Goal: Information Seeking & Learning: Check status

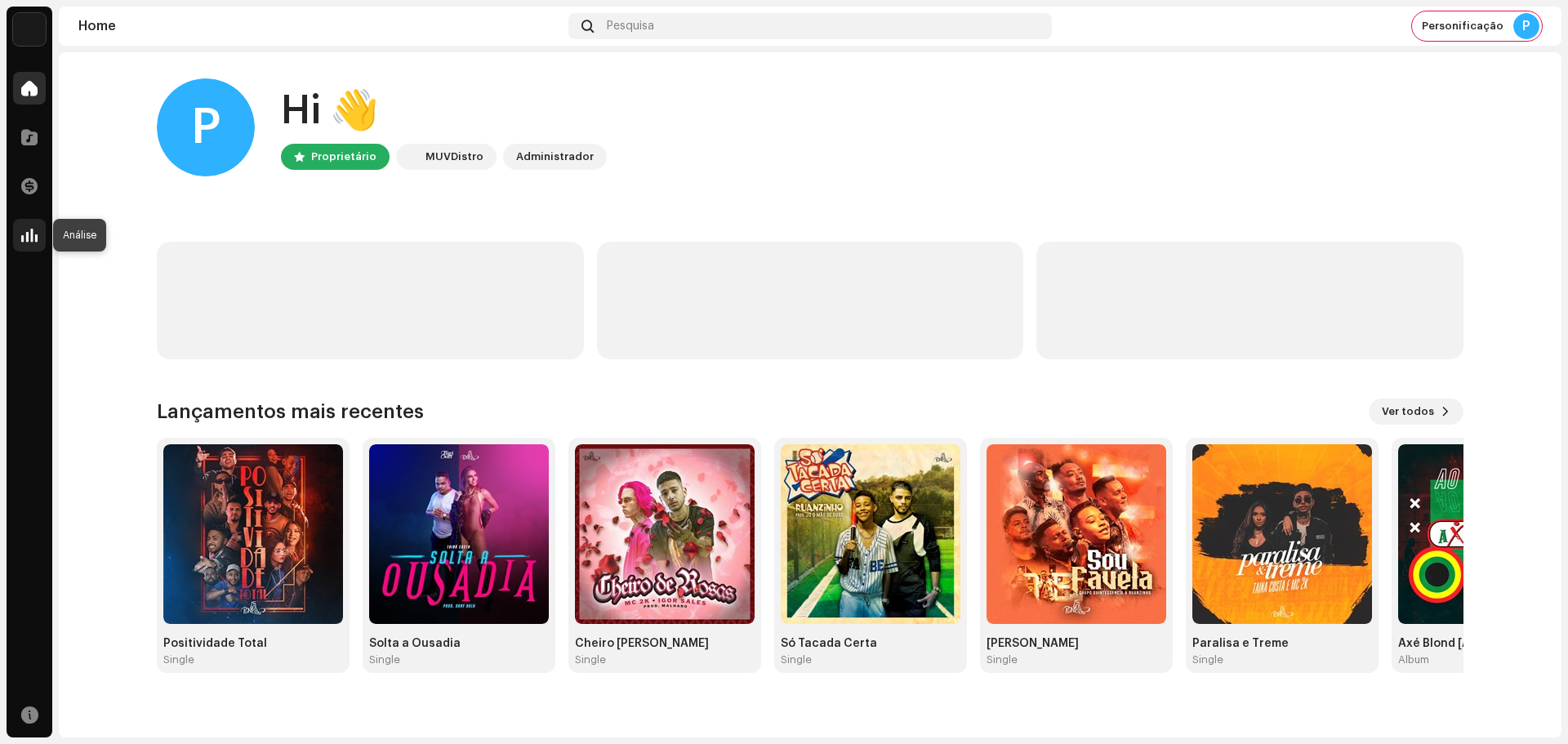
click at [31, 242] on span at bounding box center [30, 234] width 17 height 13
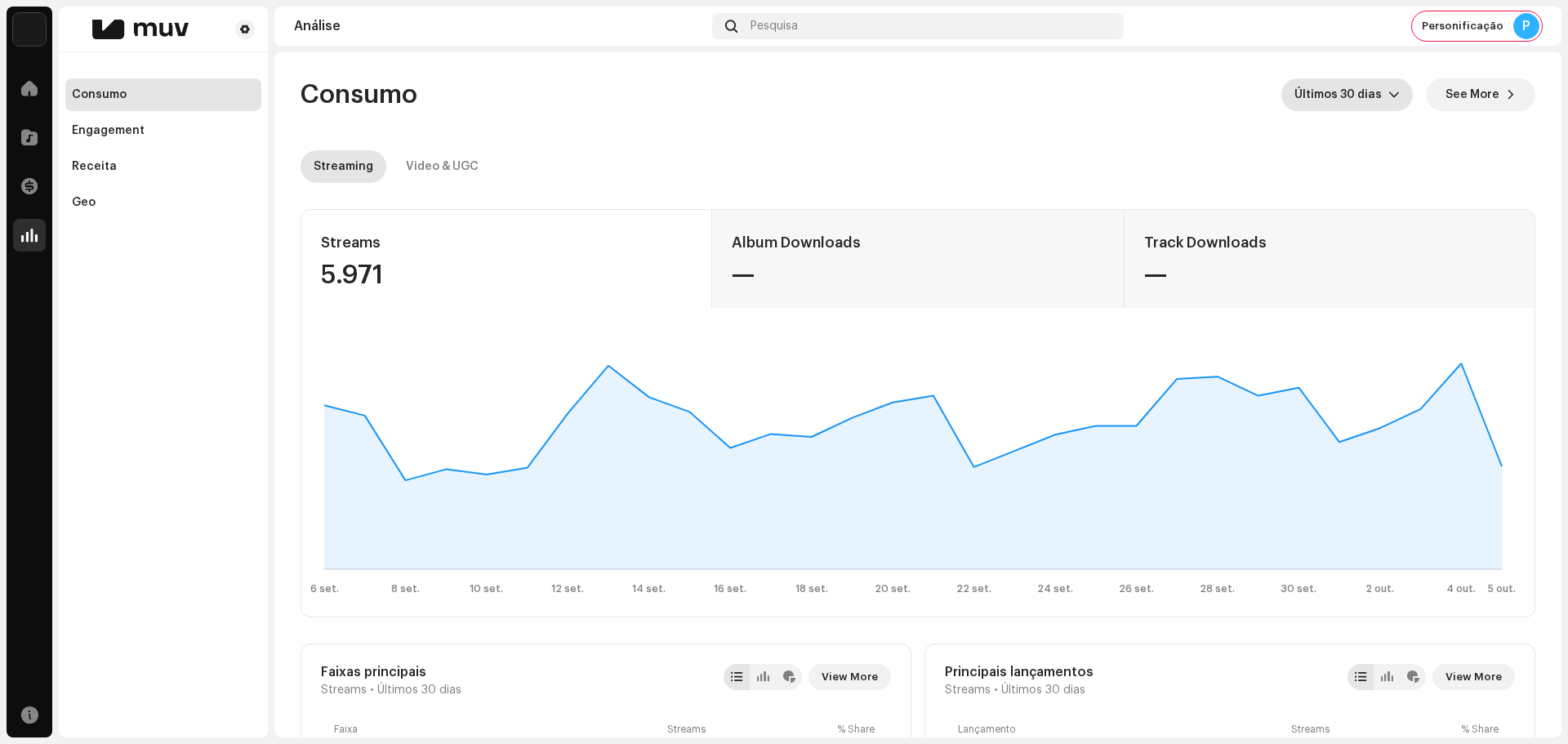
click at [1339, 79] on re-o-consumption-dashboard-header "Consumo Últimos 30 [PERSON_NAME] See More Streaming Video & UGC" at bounding box center [917, 124] width 1234 height 144
click at [1347, 105] on span "Últimos 30 dias" at bounding box center [1341, 94] width 94 height 32
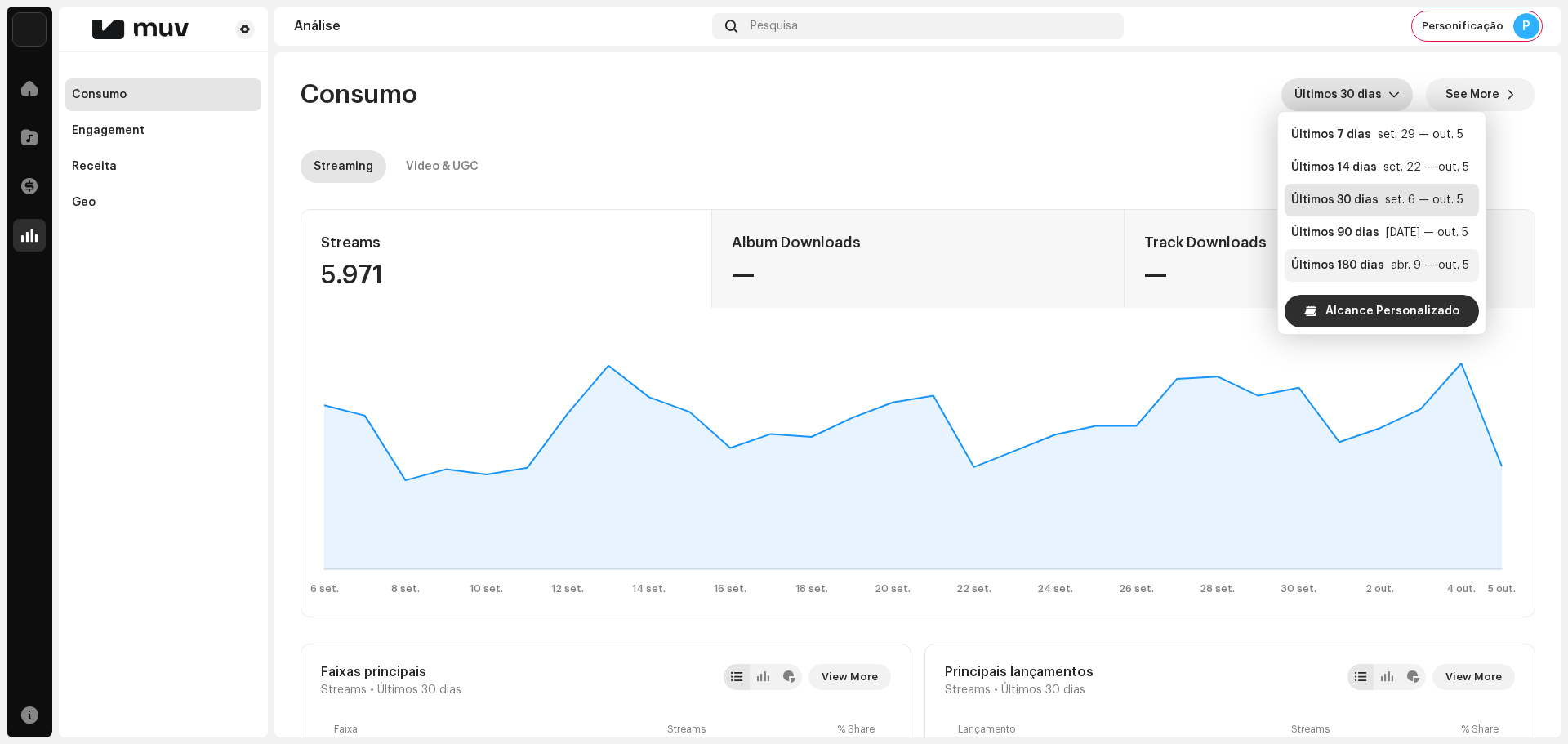
click at [1340, 256] on li "Últimos 180 [PERSON_NAME] abr. 9 — out. 5" at bounding box center [1381, 265] width 194 height 32
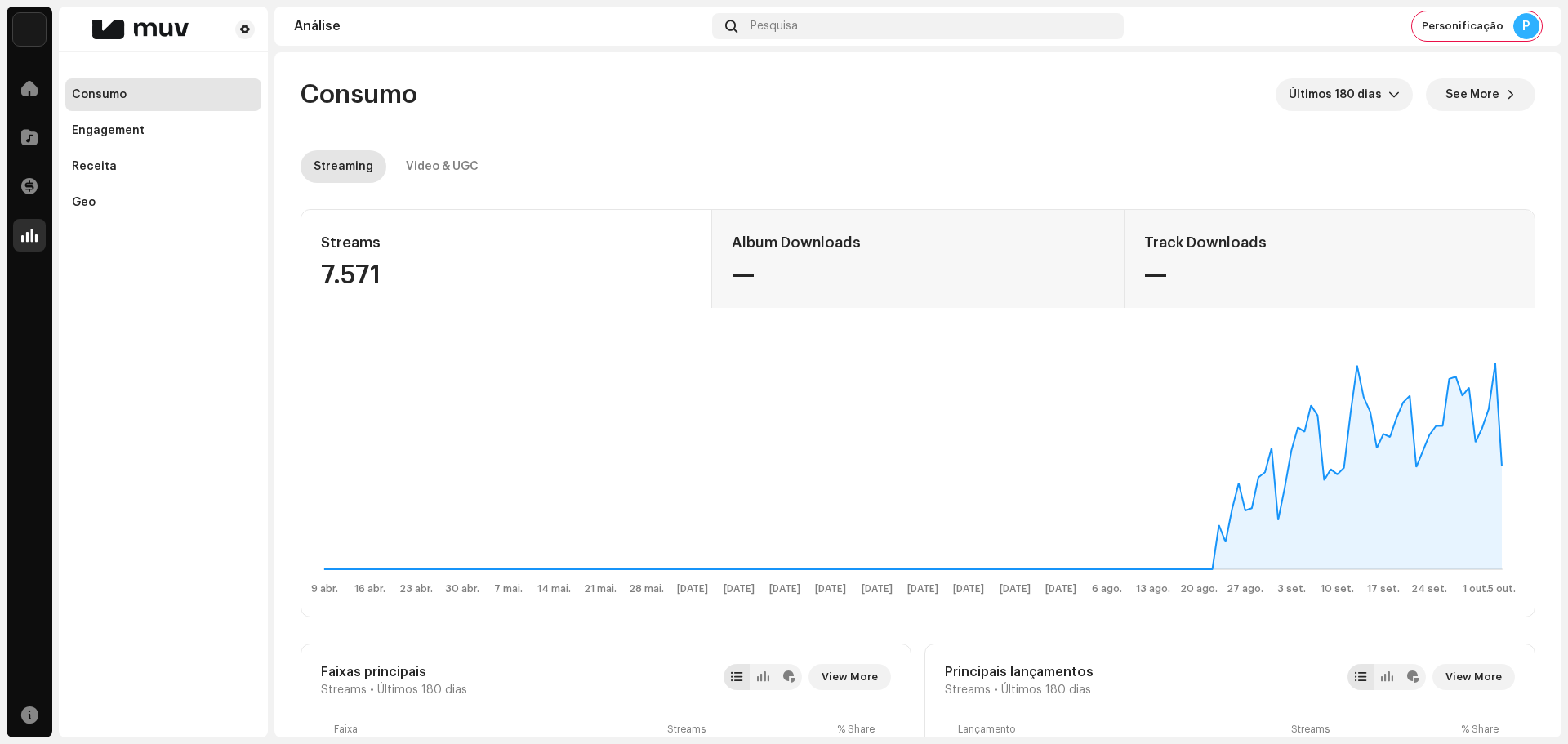
click at [358, 279] on div "7.571" at bounding box center [506, 275] width 371 height 27
copy div "7.571"
click at [459, 155] on div "Video & UGC" at bounding box center [442, 166] width 73 height 32
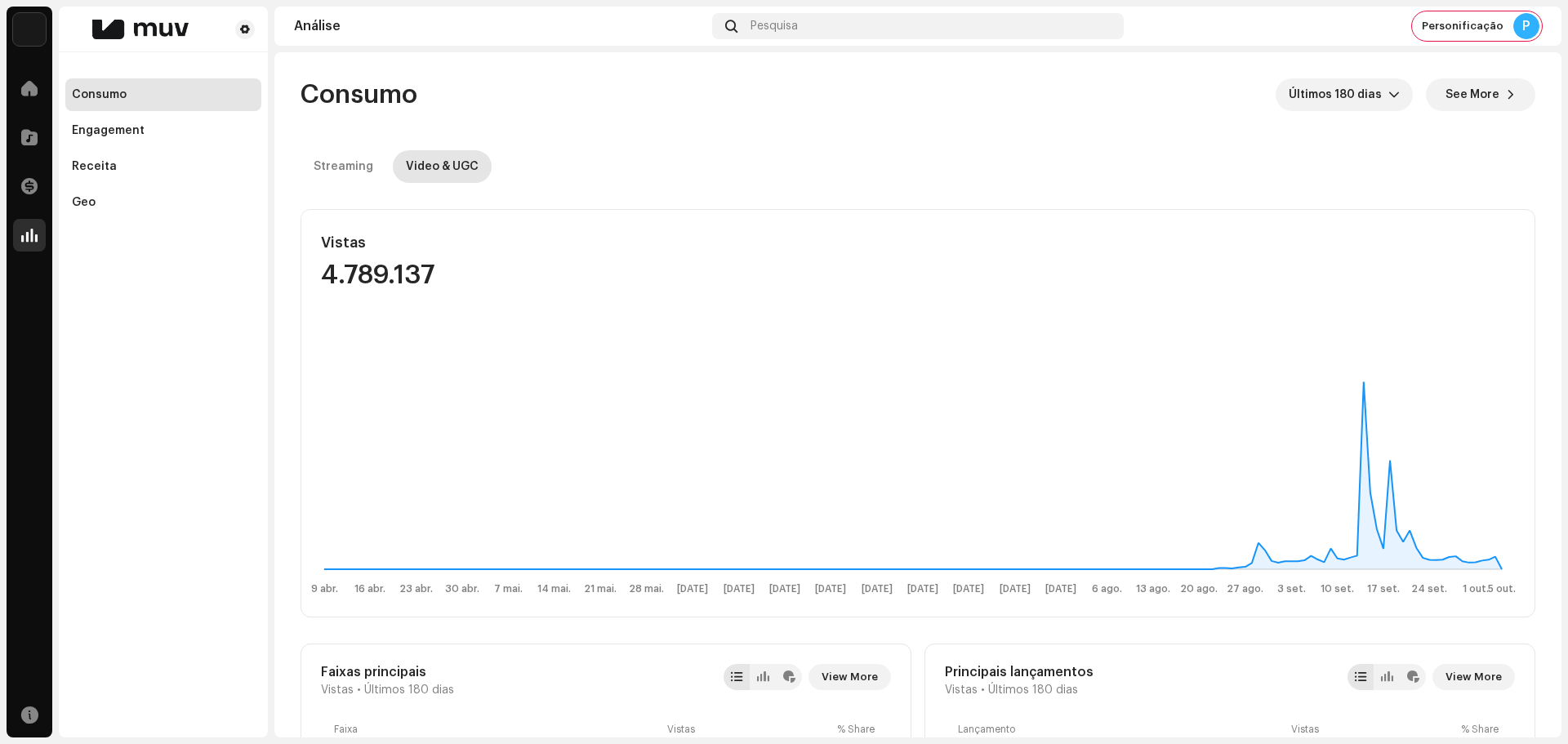
click at [388, 273] on div "4.789.137" at bounding box center [506, 275] width 371 height 27
click at [1468, 83] on span "See More" at bounding box center [1472, 94] width 54 height 32
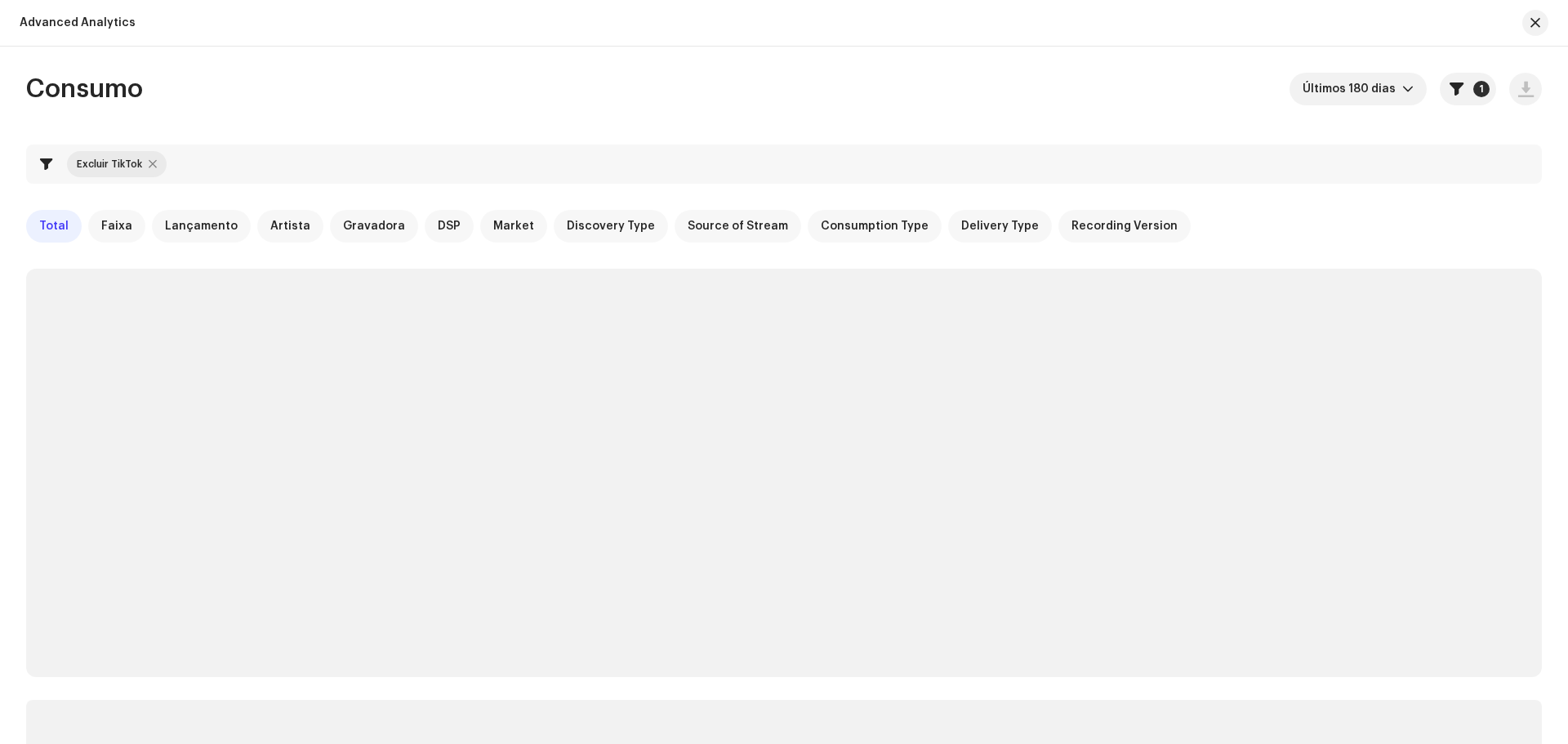
click at [153, 161] on div at bounding box center [153, 163] width 8 height 13
checkbox input "false"
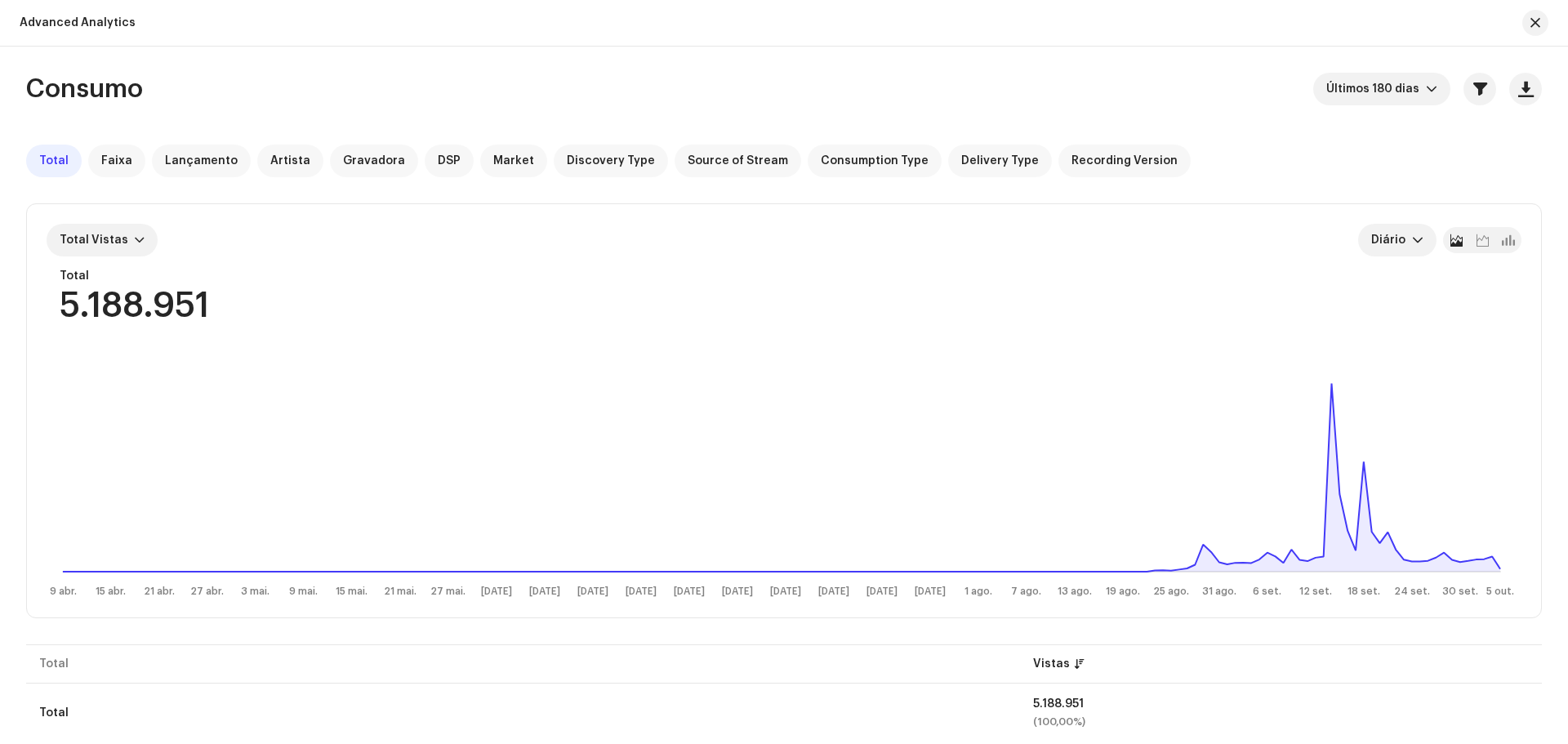
click at [143, 313] on div "5.188.951" at bounding box center [135, 306] width 150 height 34
copy div "5.188.951"
click at [1531, 18] on span "button" at bounding box center [1536, 23] width 10 height 13
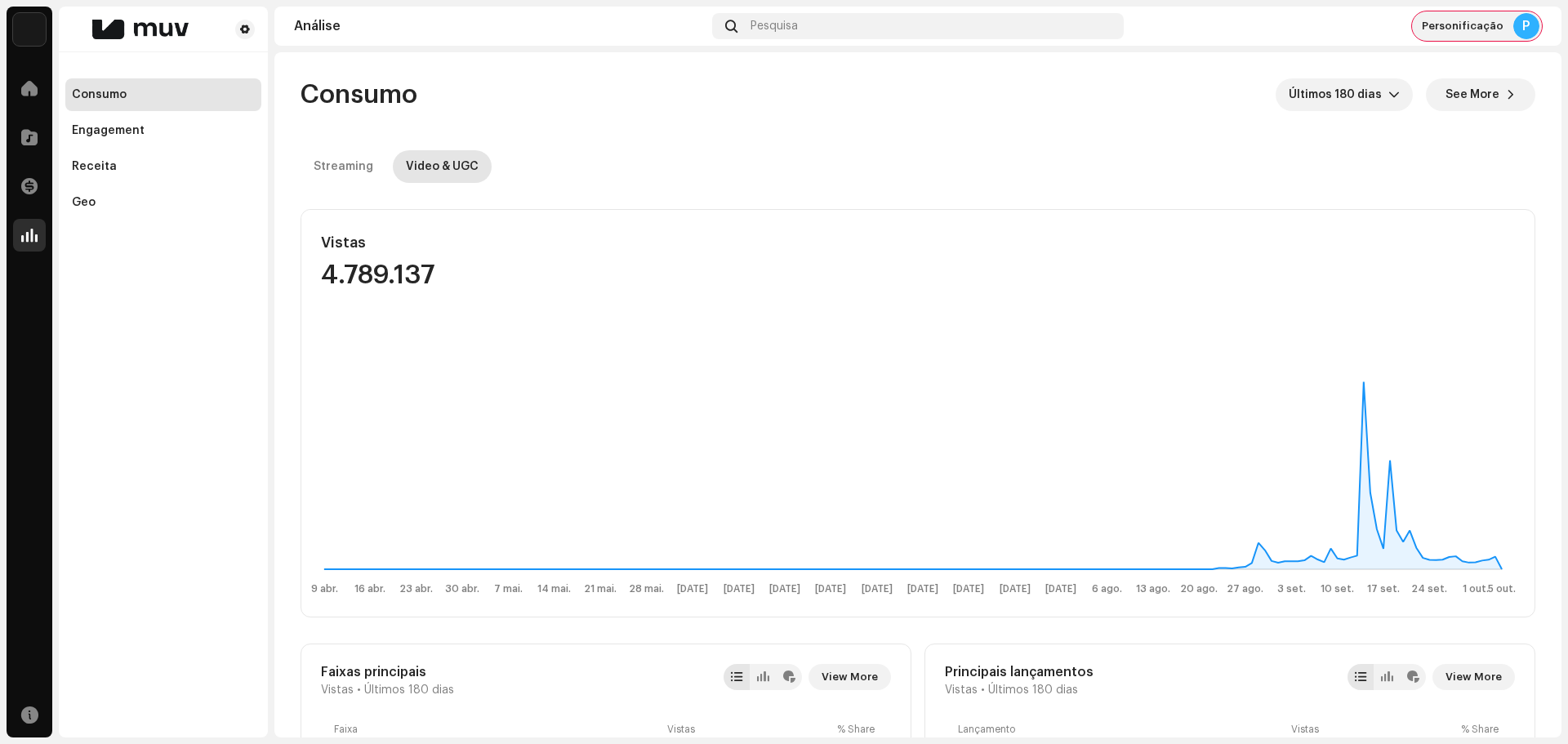
click at [1494, 23] on span "Personificação" at bounding box center [1462, 26] width 82 height 13
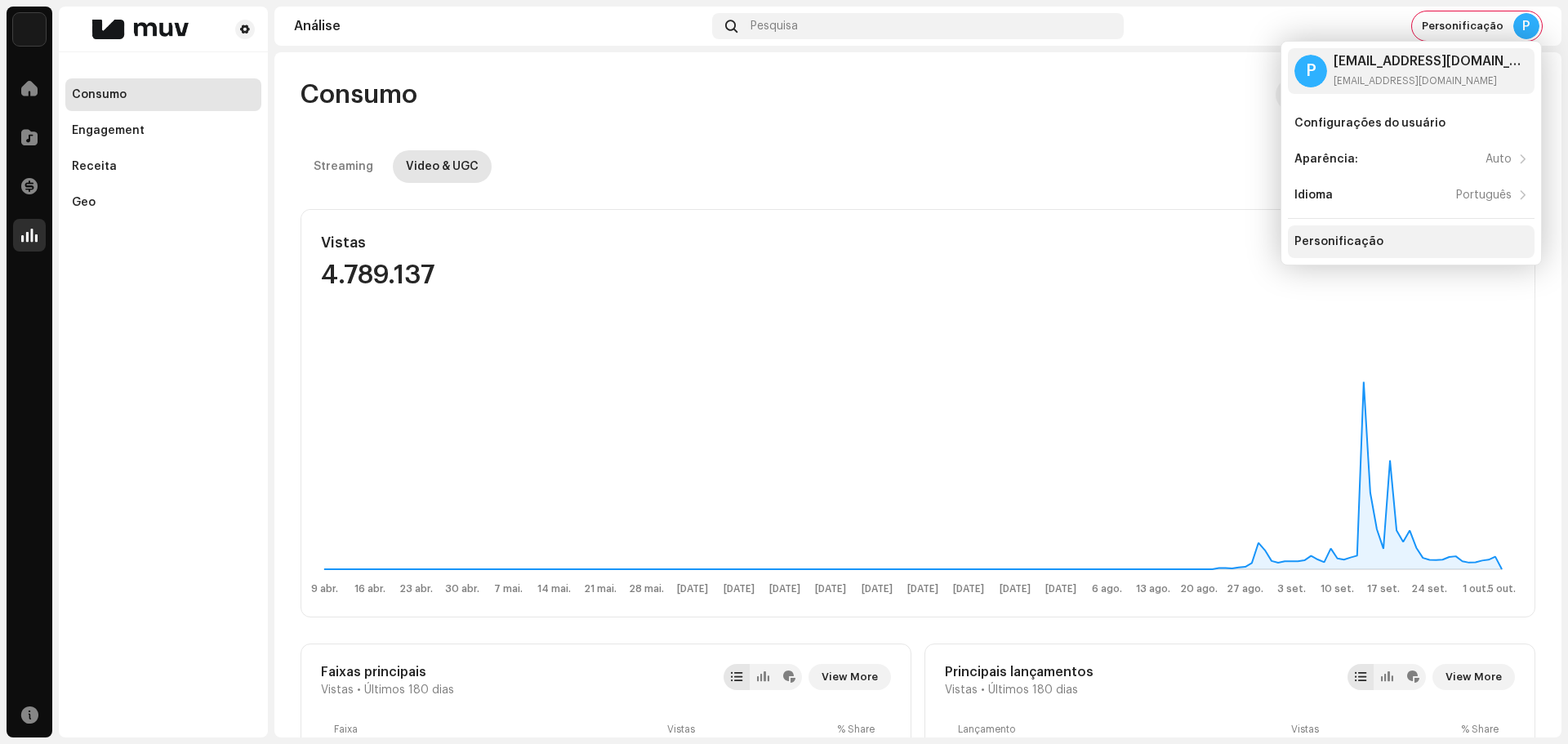
click at [1363, 245] on div "Personificação" at bounding box center [1339, 241] width 89 height 13
